Goal: Task Accomplishment & Management: Complete application form

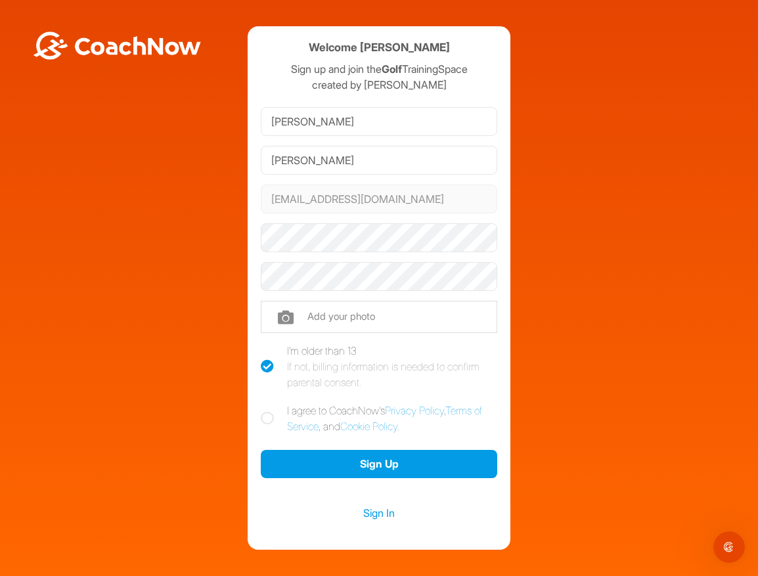
click at [268, 417] on icon at bounding box center [267, 418] width 13 height 13
click at [268, 411] on input "I agree to CoachNow's Privacy Policy , Terms of Service , and Cookie Policy ." at bounding box center [265, 406] width 9 height 9
checkbox input "true"
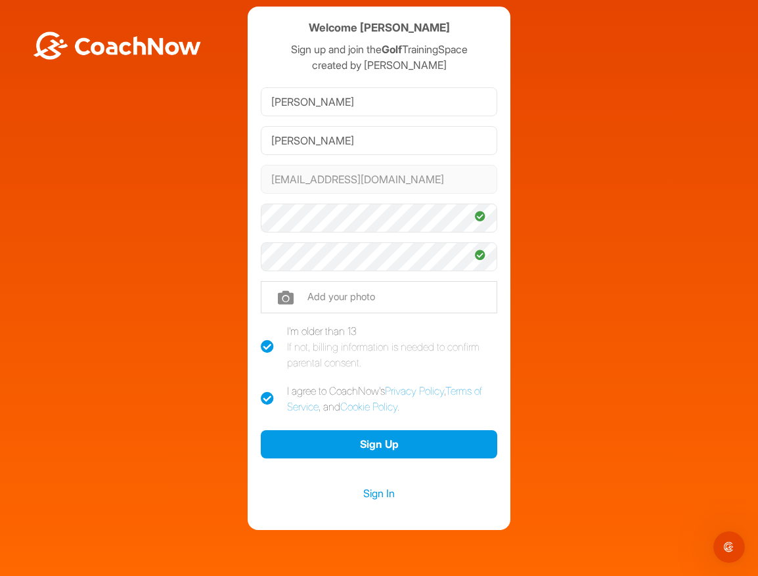
click at [284, 298] on input "file" at bounding box center [379, 297] width 236 height 32
type input "C:\fakepath\[PERSON_NAME].jpg"
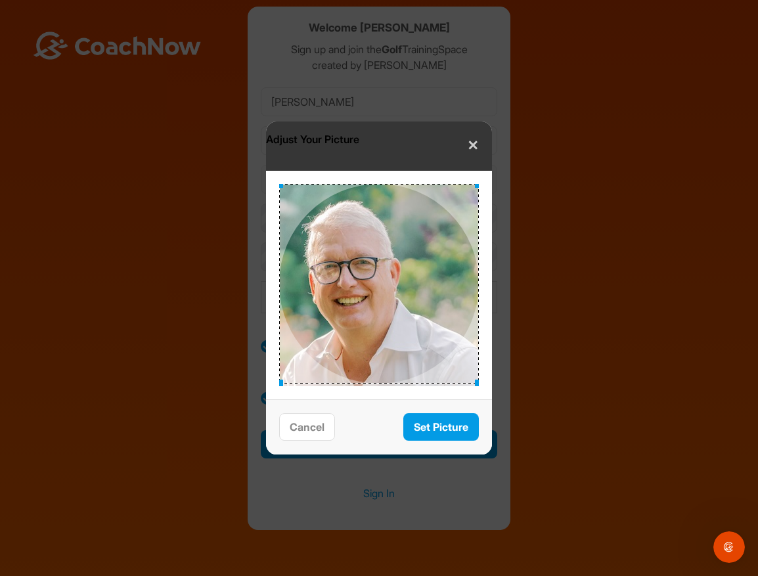
drag, startPoint x: 425, startPoint y: 268, endPoint x: 383, endPoint y: 257, distance: 43.5
click at [383, 257] on div at bounding box center [379, 284] width 200 height 200
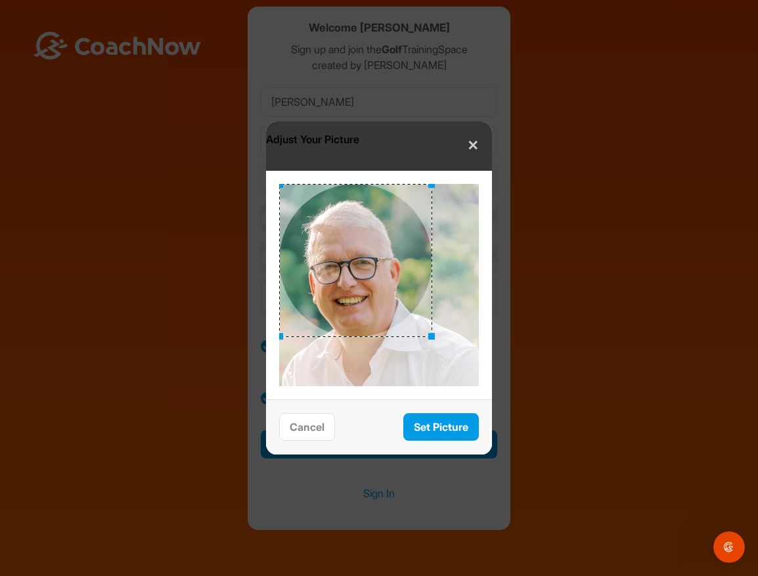
drag, startPoint x: 478, startPoint y: 384, endPoint x: 431, endPoint y: 383, distance: 46.6
click at [431, 383] on div at bounding box center [379, 285] width 200 height 202
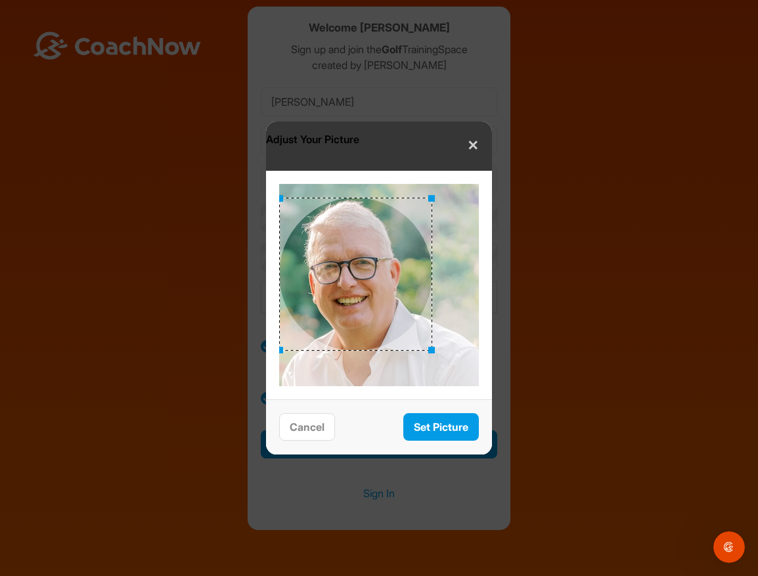
drag, startPoint x: 397, startPoint y: 228, endPoint x: 395, endPoint y: 242, distance: 14.0
click at [395, 242] on div at bounding box center [355, 274] width 153 height 153
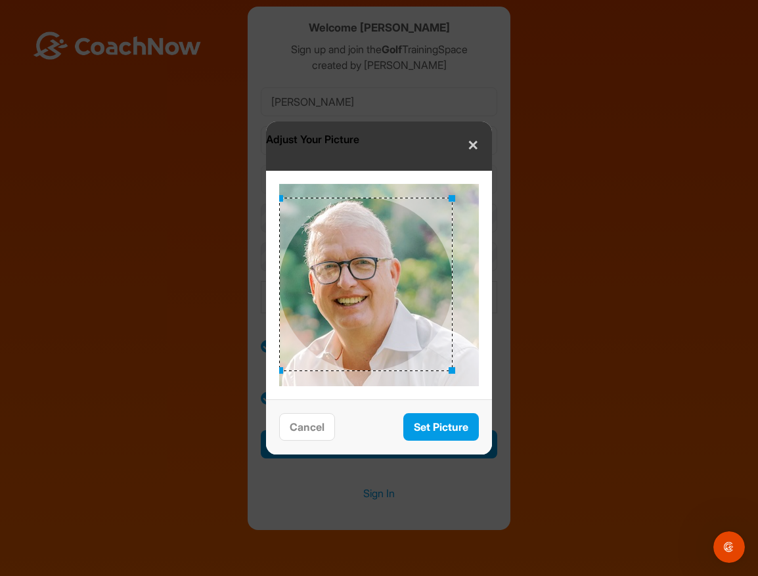
drag, startPoint x: 430, startPoint y: 352, endPoint x: 450, endPoint y: 391, distance: 44.3
click at [450, 391] on div at bounding box center [379, 285] width 226 height 228
click at [448, 431] on button "Set Picture" at bounding box center [440, 427] width 75 height 28
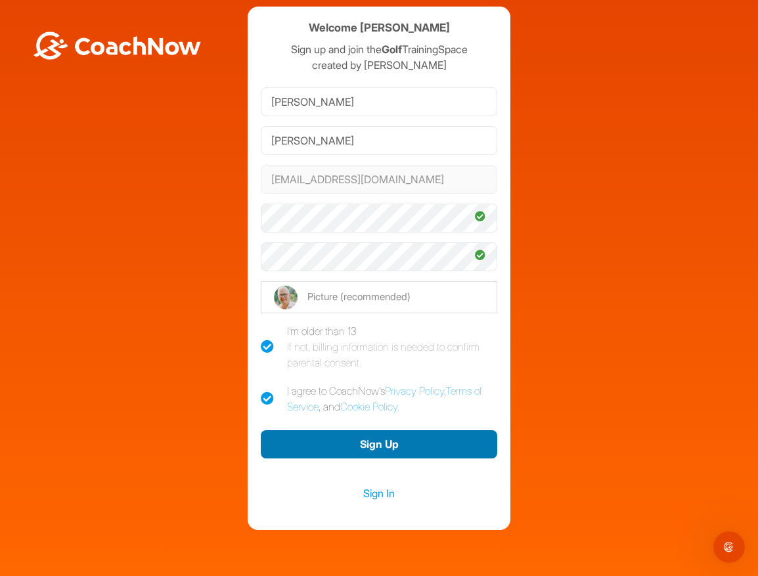
click at [368, 446] on button "Sign Up" at bounding box center [379, 444] width 236 height 28
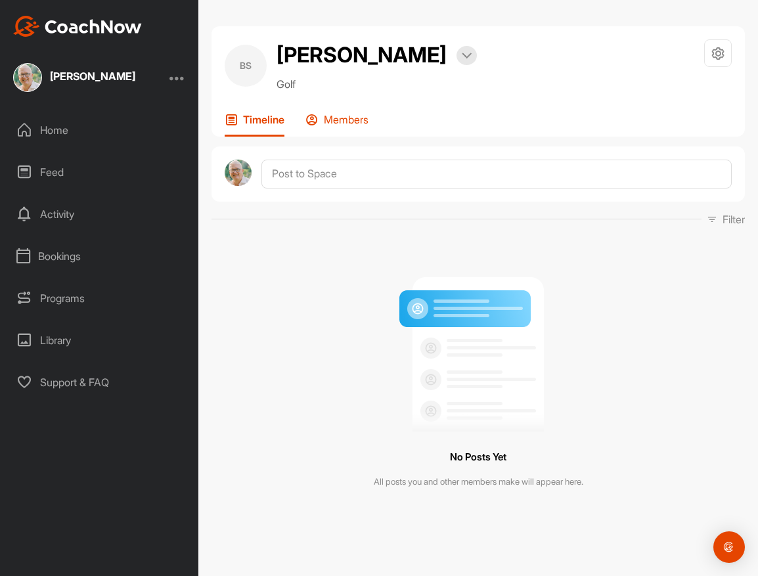
click at [341, 121] on p "Members" at bounding box center [346, 119] width 45 height 13
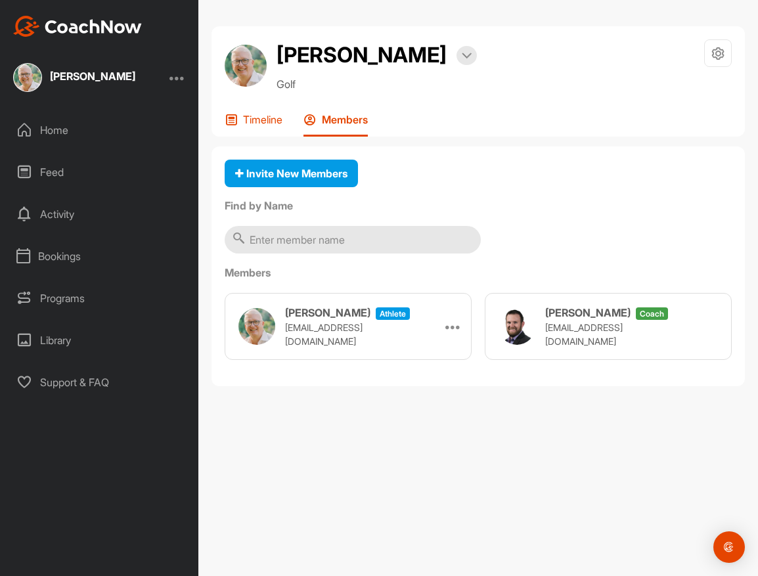
click at [249, 121] on p "Timeline" at bounding box center [262, 119] width 39 height 13
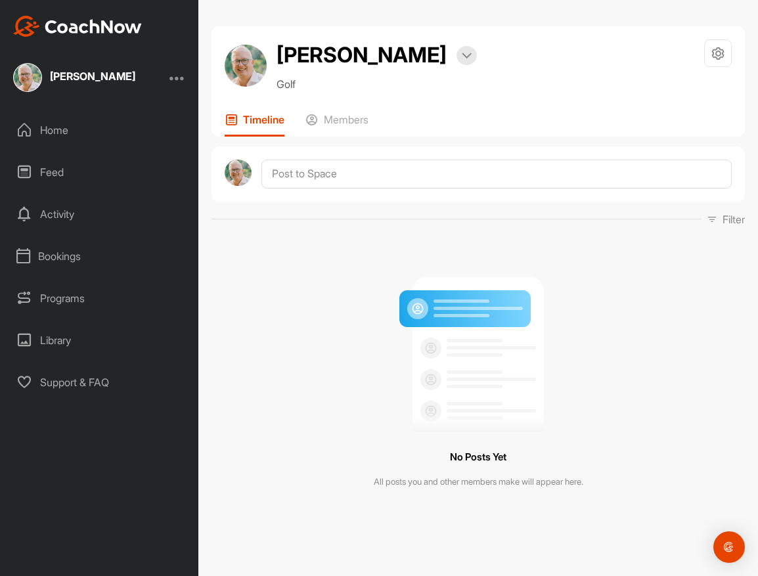
click at [61, 133] on div "Home" at bounding box center [99, 130] width 185 height 33
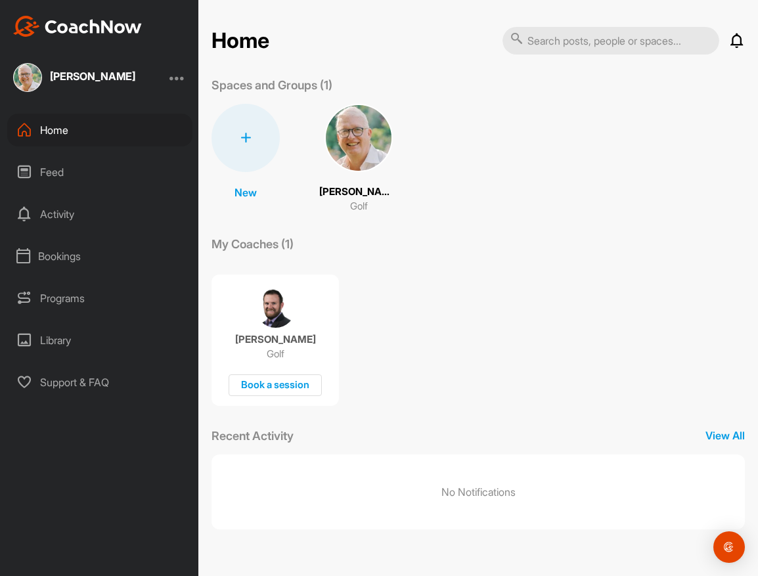
click at [62, 173] on div "Feed" at bounding box center [99, 172] width 185 height 33
